Goal: Information Seeking & Learning: Learn about a topic

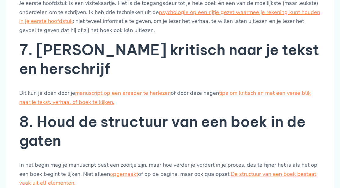
scroll to position [702, 0]
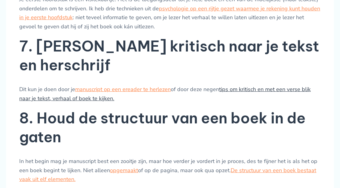
click at [263, 86] on link "tips om kritisch en met een verse blik naar je tekst, verhaal of boek te kijken." at bounding box center [164, 94] width 291 height 16
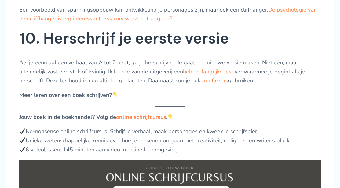
scroll to position [946, 0]
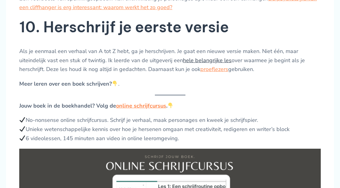
click at [206, 57] on link "hele belangrijke les" at bounding box center [207, 60] width 49 height 7
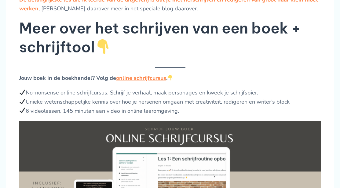
scroll to position [458, 0]
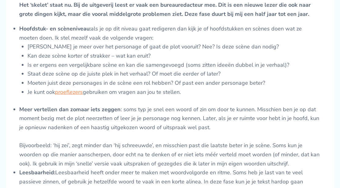
scroll to position [641, 0]
